Goal: Communication & Community: Answer question/provide support

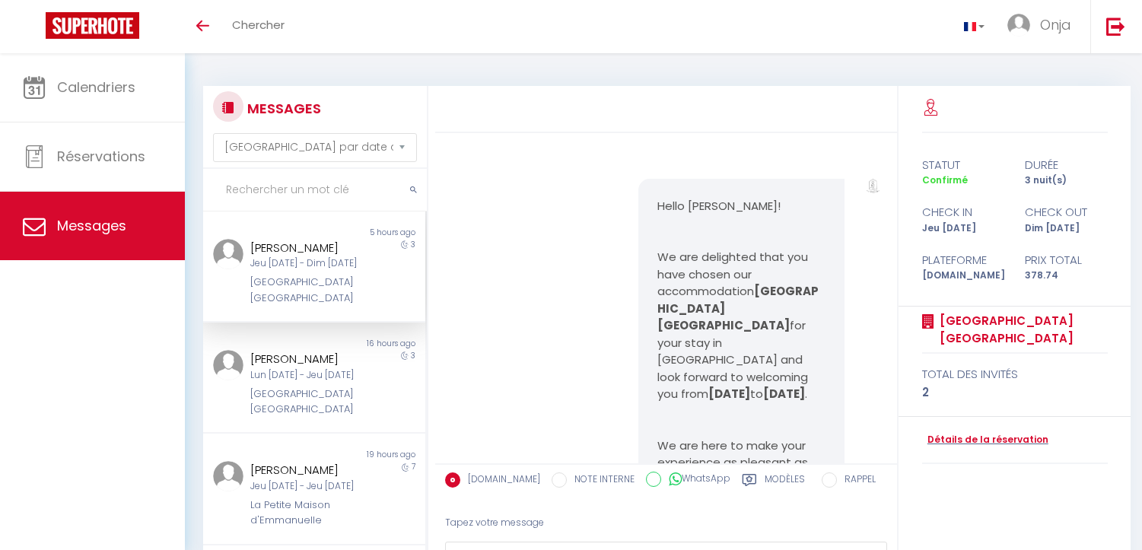
select select "message"
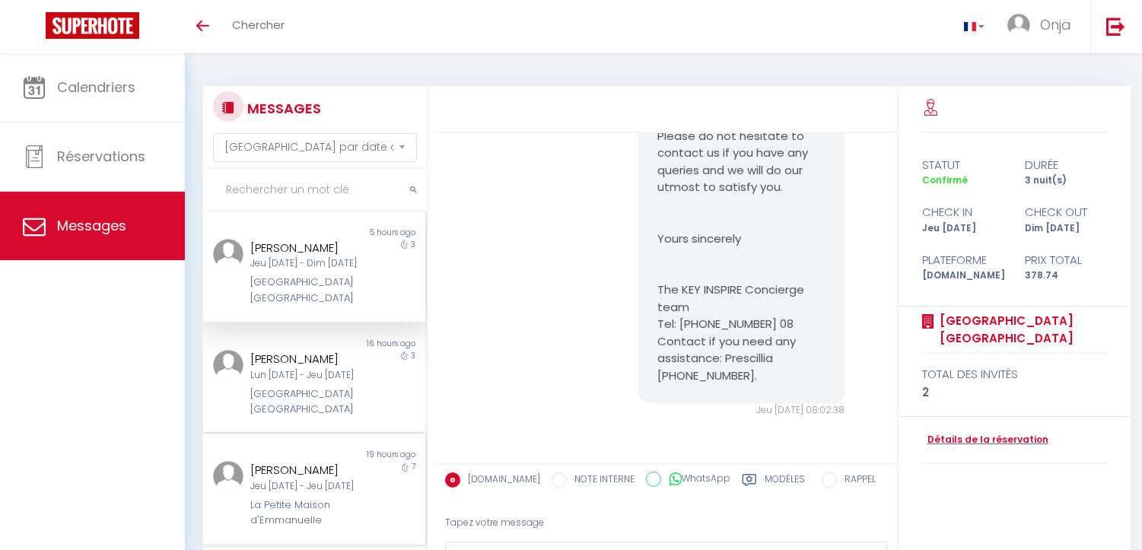
click at [328, 545] on div "Non lu 19 hours ago Marie Therese ROUCHON Jeu 18 Sep - Jeu 25 Sep La Petite Mai…" at bounding box center [314, 489] width 222 height 111
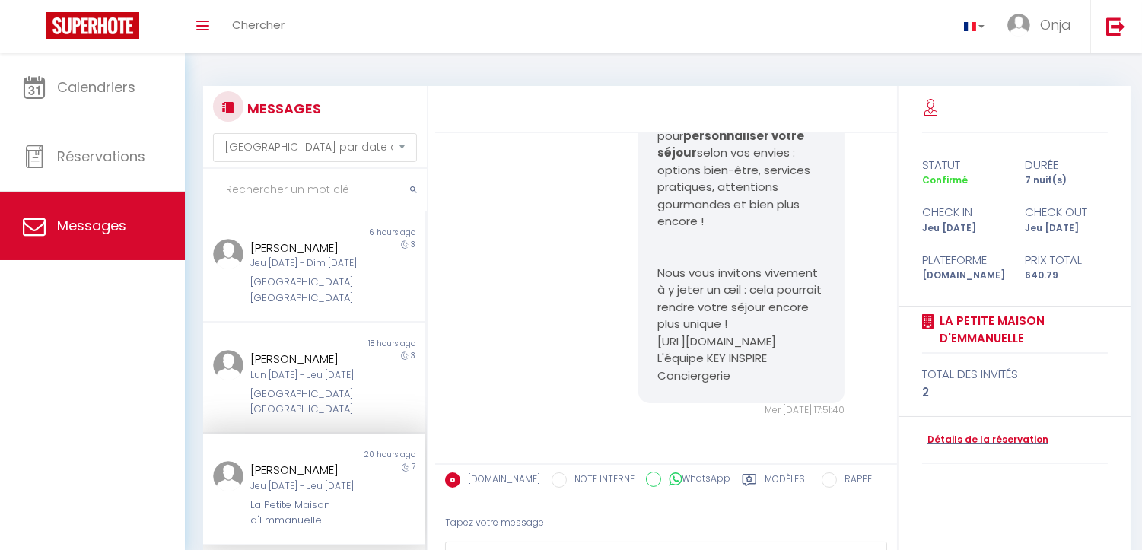
scroll to position [1450, 0]
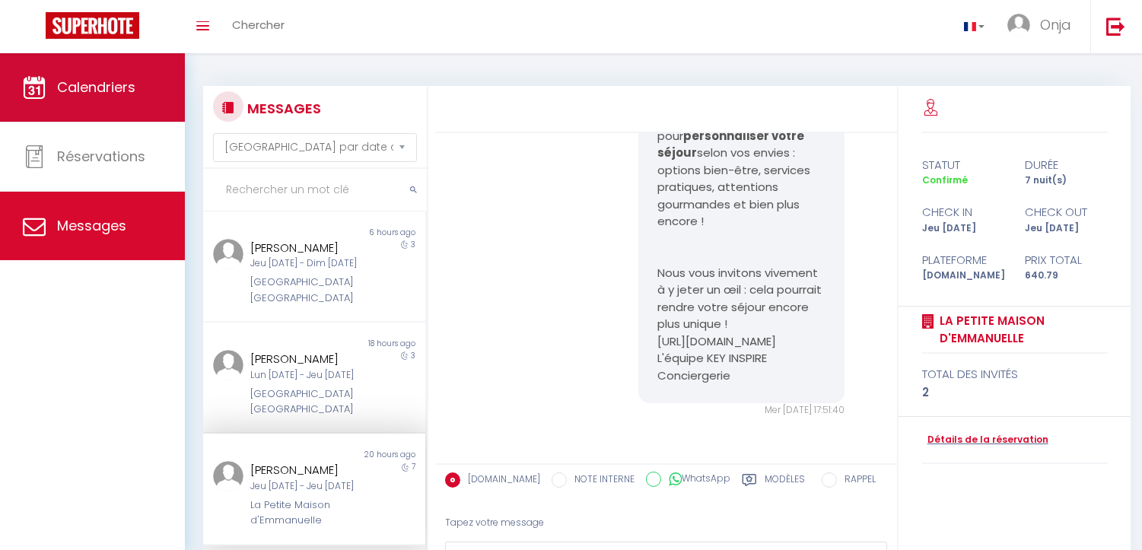
click at [100, 82] on span "Calendriers" at bounding box center [96, 87] width 78 height 19
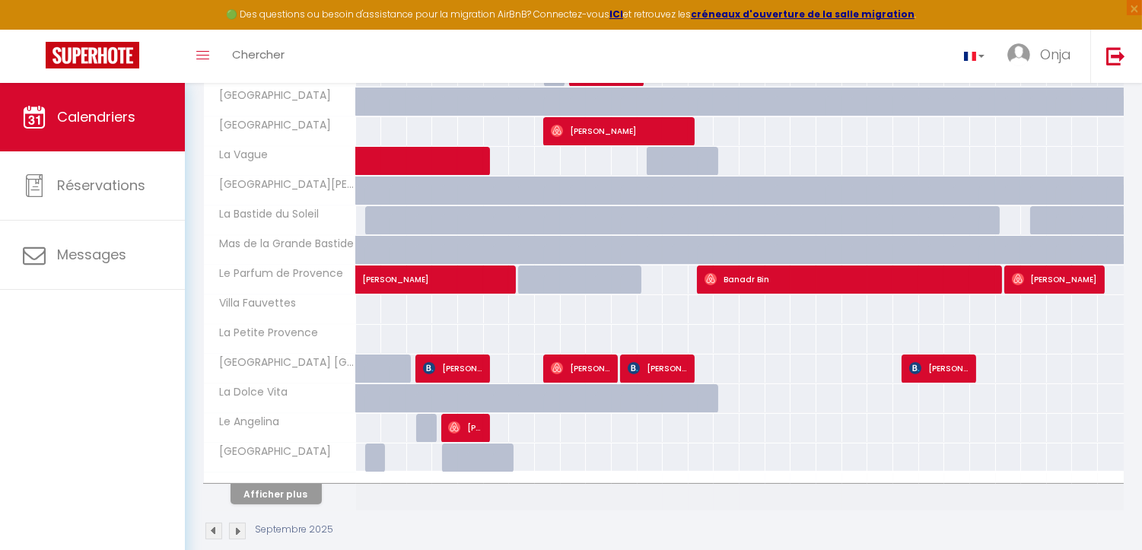
scroll to position [492, 0]
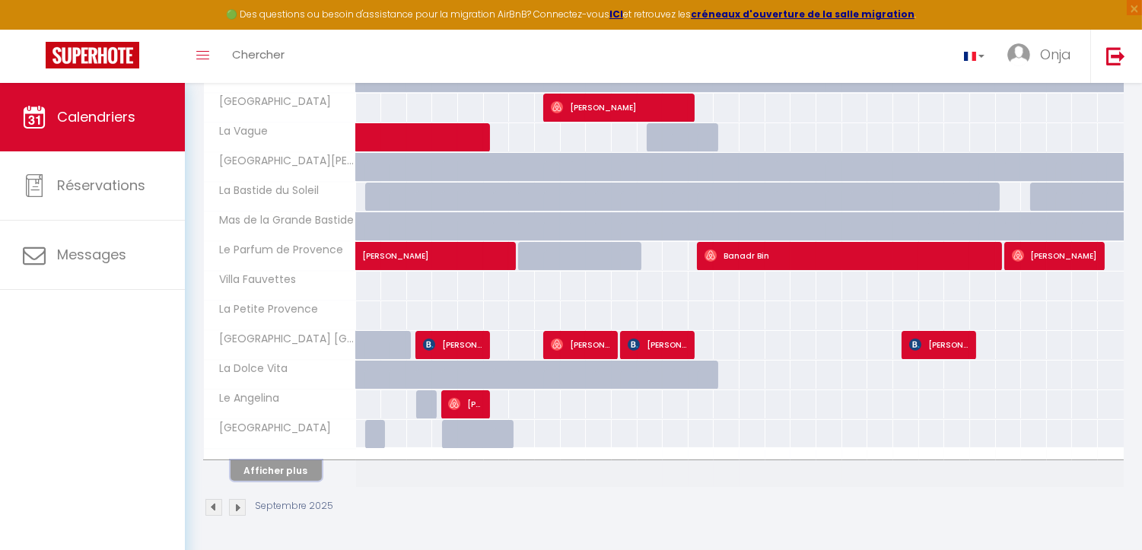
click at [287, 467] on button "Afficher plus" at bounding box center [276, 470] width 91 height 21
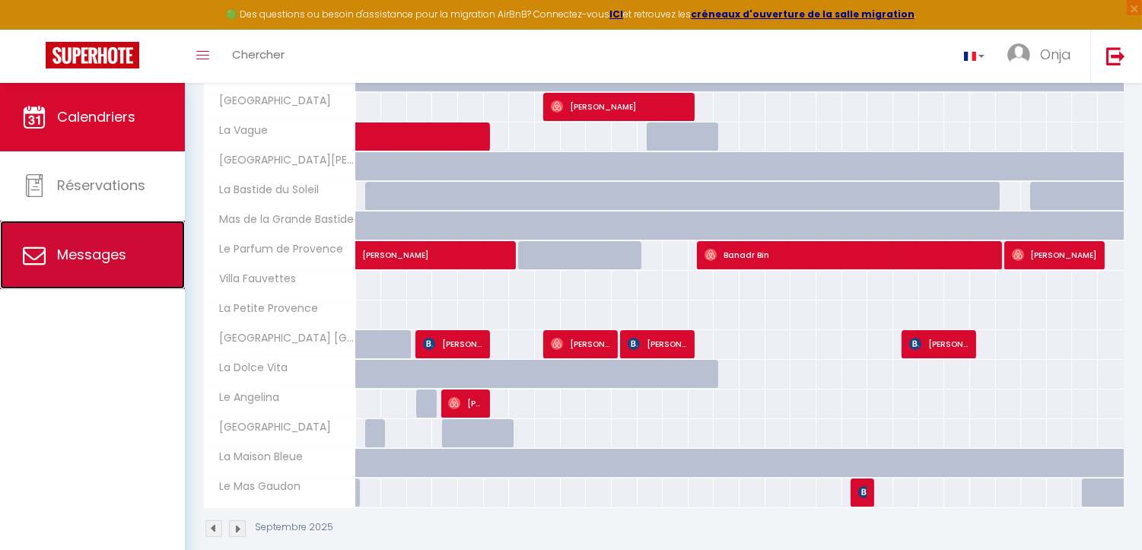
click at [114, 249] on span "Messages" at bounding box center [91, 254] width 69 height 19
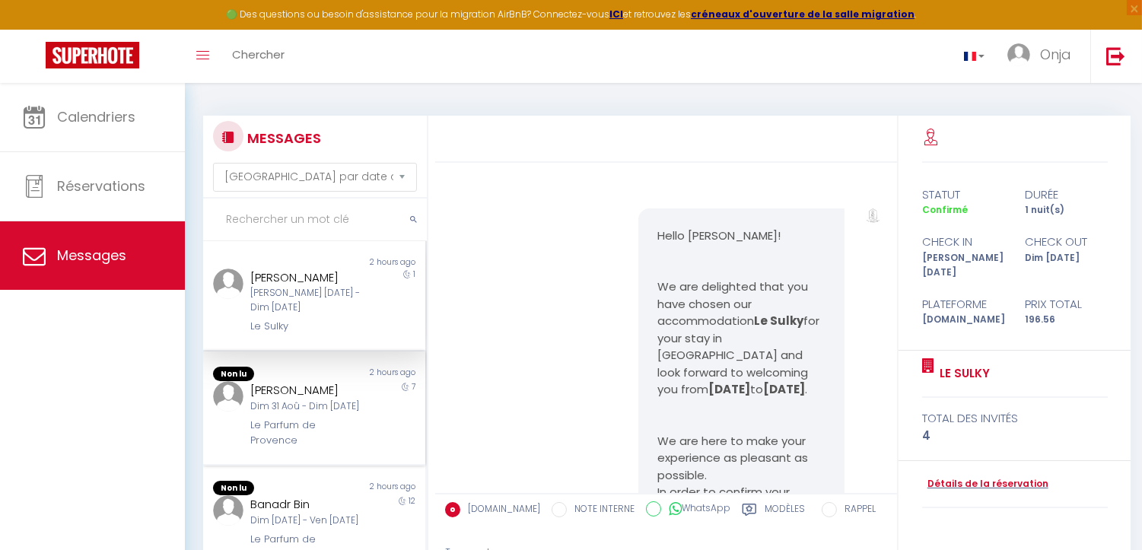
scroll to position [6196, 0]
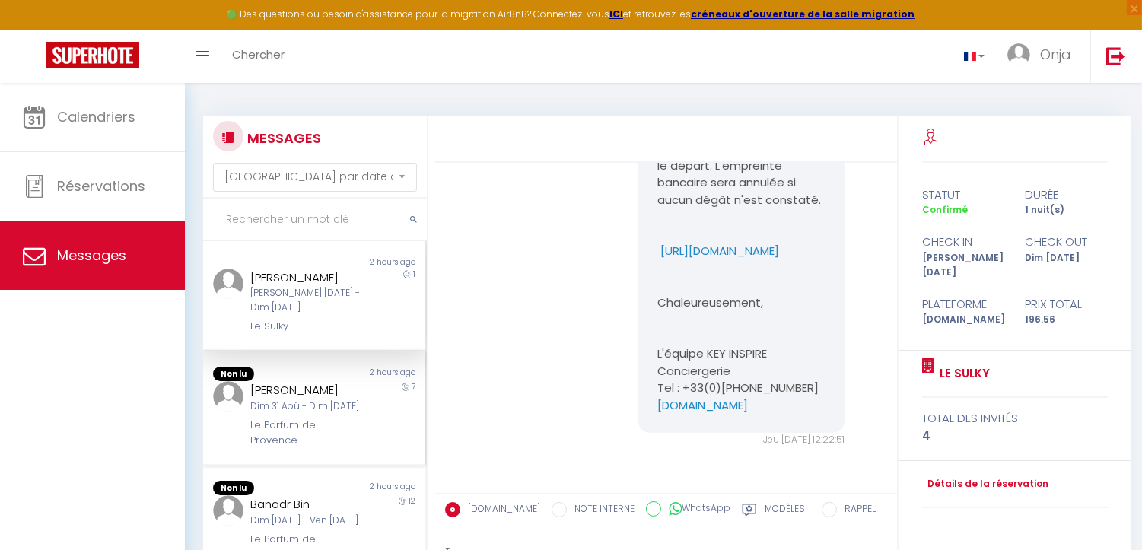
click at [286, 369] on div "Non lu" at bounding box center [258, 374] width 111 height 15
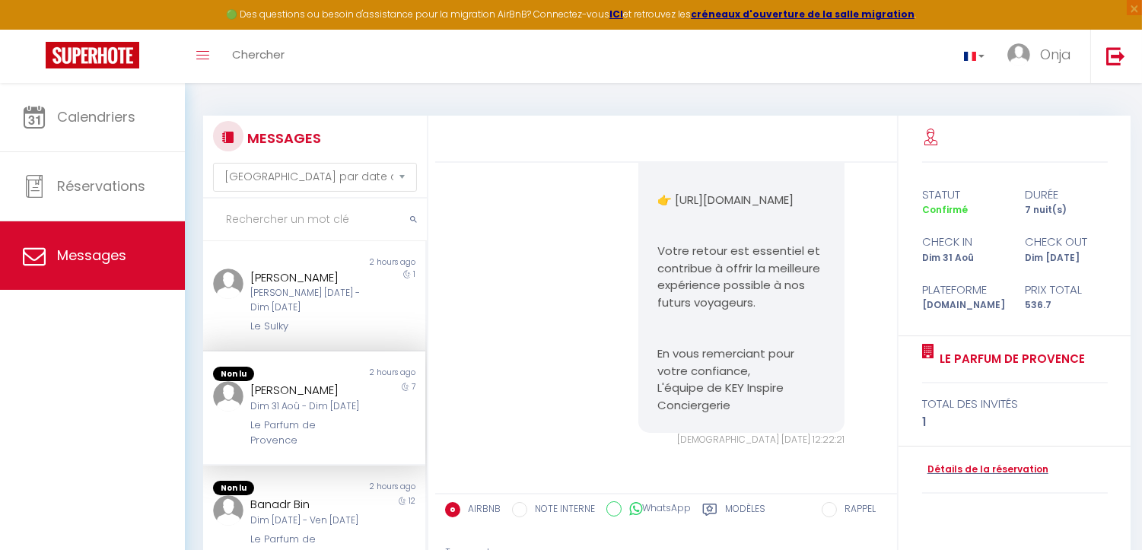
scroll to position [4804, 0]
click at [308, 315] on div "Margit Sillke Sam 13 Sep - Dim 14 Sep Le Sulky" at bounding box center [304, 302] width 129 height 66
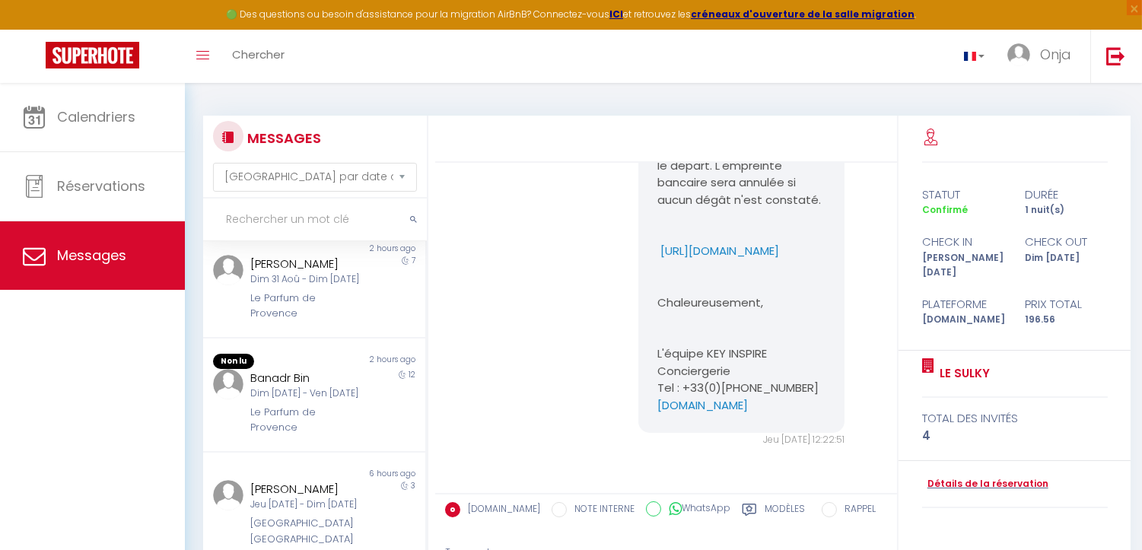
scroll to position [169, 0]
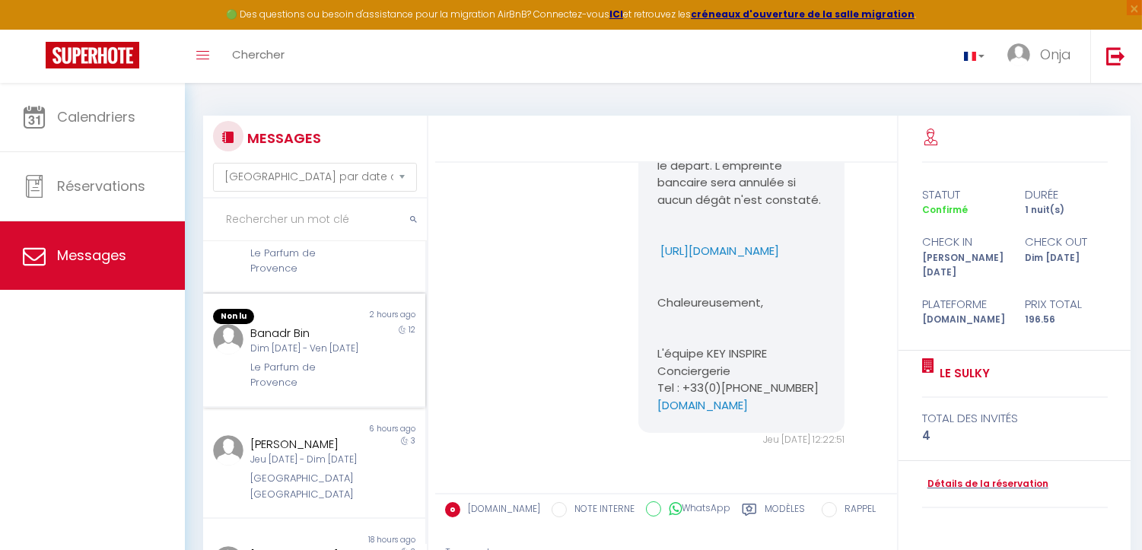
click at [306, 342] on div "Banadr Bin" at bounding box center [305, 333] width 110 height 18
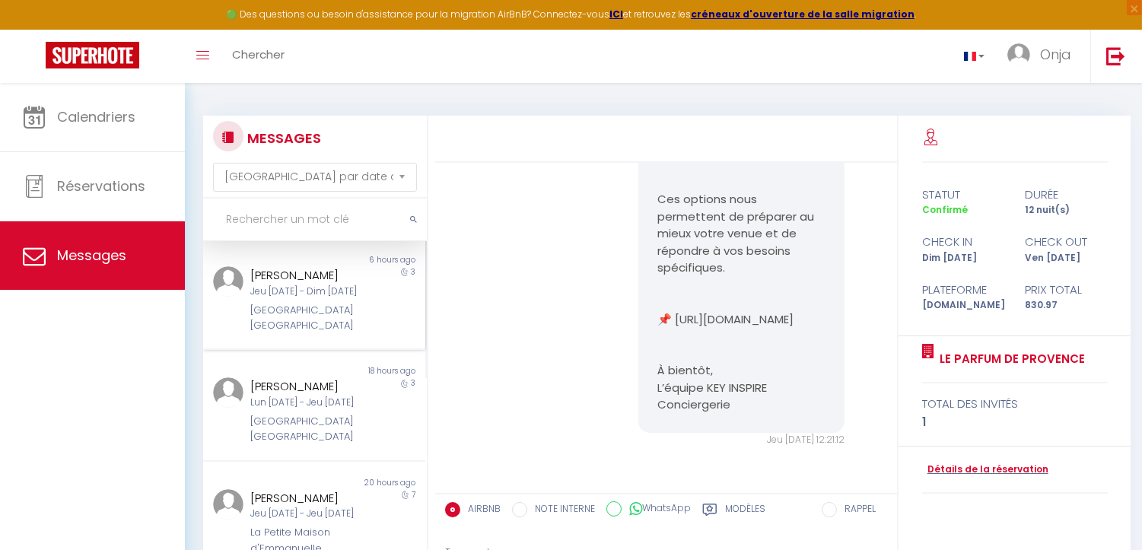
scroll to position [338, 0]
click at [331, 322] on div "Iuliia Gorbachova Jeu 11 Sep - Dim 14 Sep London Cannes" at bounding box center [304, 296] width 129 height 67
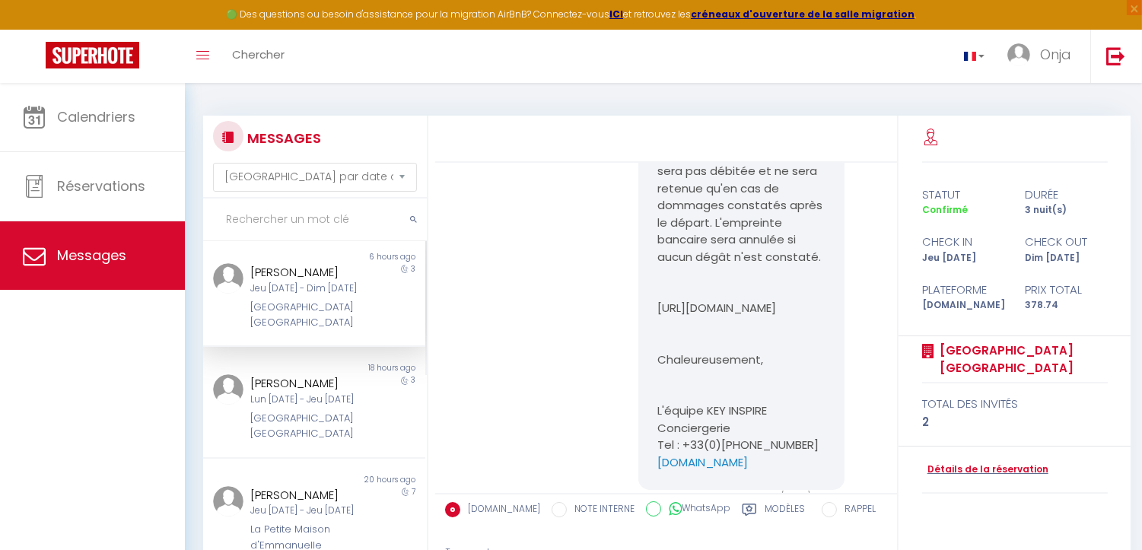
scroll to position [5898, 0]
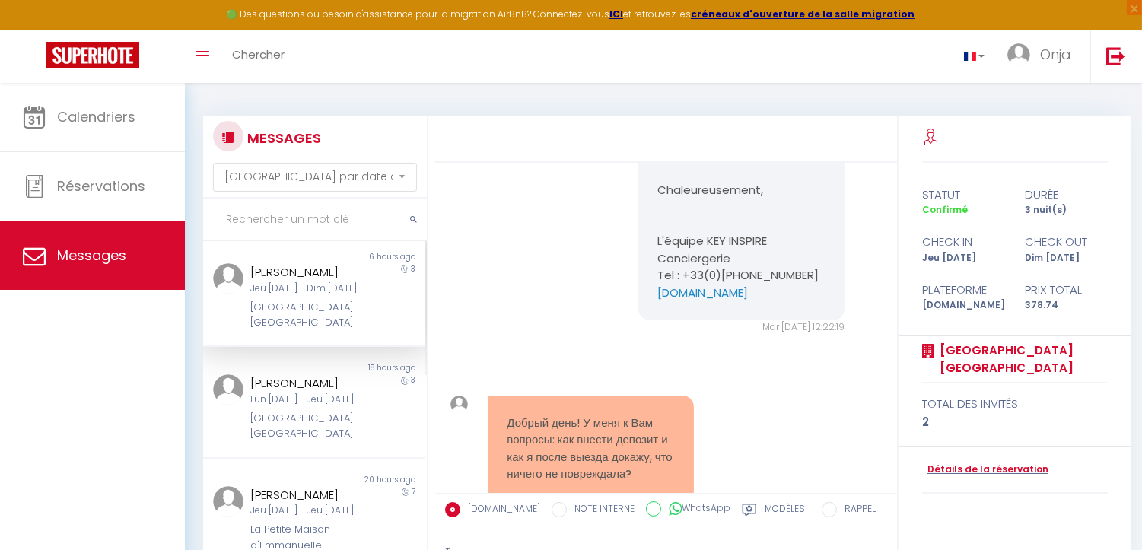
drag, startPoint x: 750, startPoint y: 358, endPoint x: 648, endPoint y: 346, distance: 102.6
click at [648, 320] on div "Bonjour Iuliia Afin de sécuriser notre logement et pour confirmer définitivemen…" at bounding box center [742, 78] width 206 height 483
copy p "https://superhote.com/applink/p/uFeLT0CP"
